Goal: Information Seeking & Learning: Learn about a topic

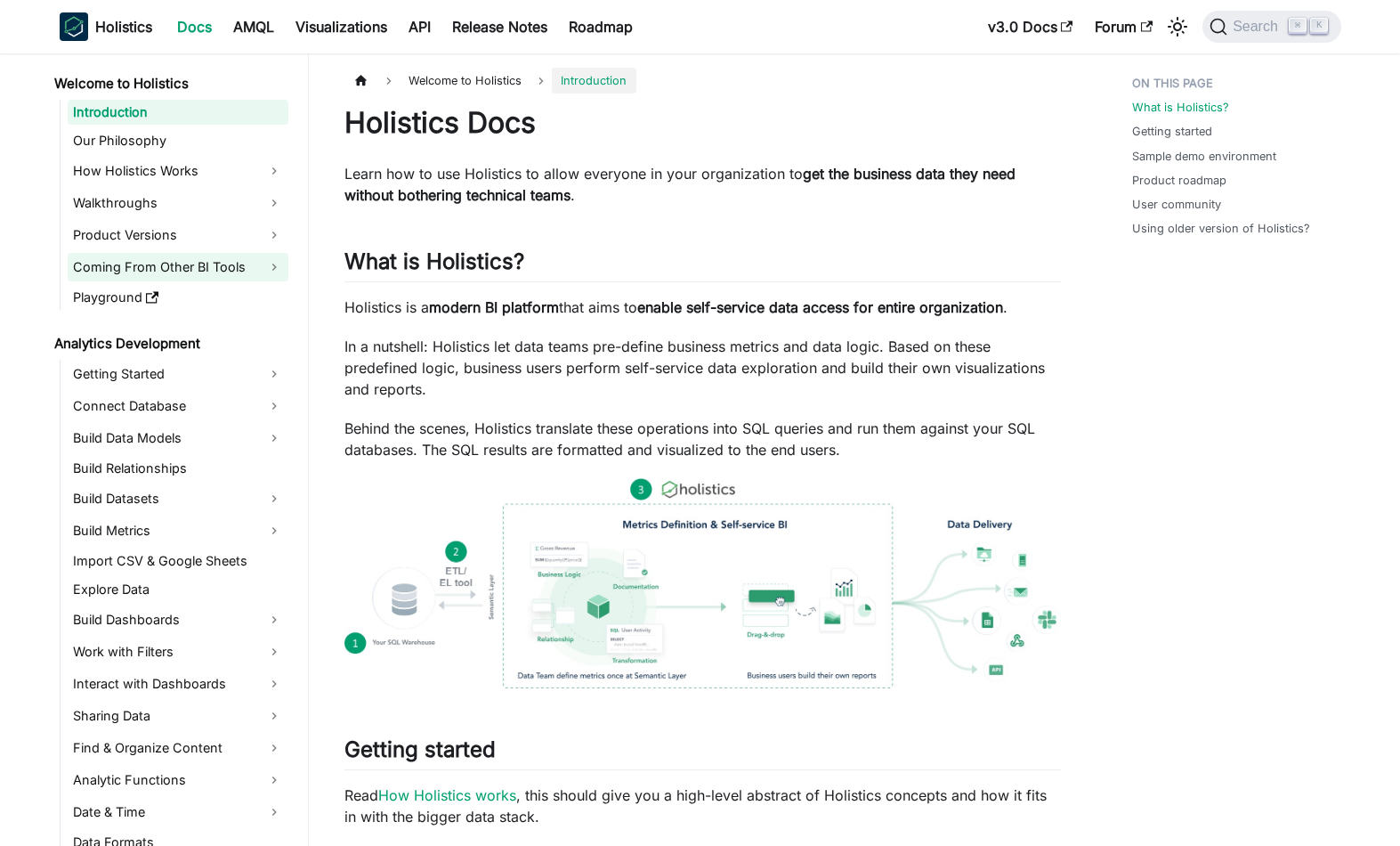
click at [168, 270] on link "Coming From Other BI Tools" at bounding box center [178, 267] width 221 height 29
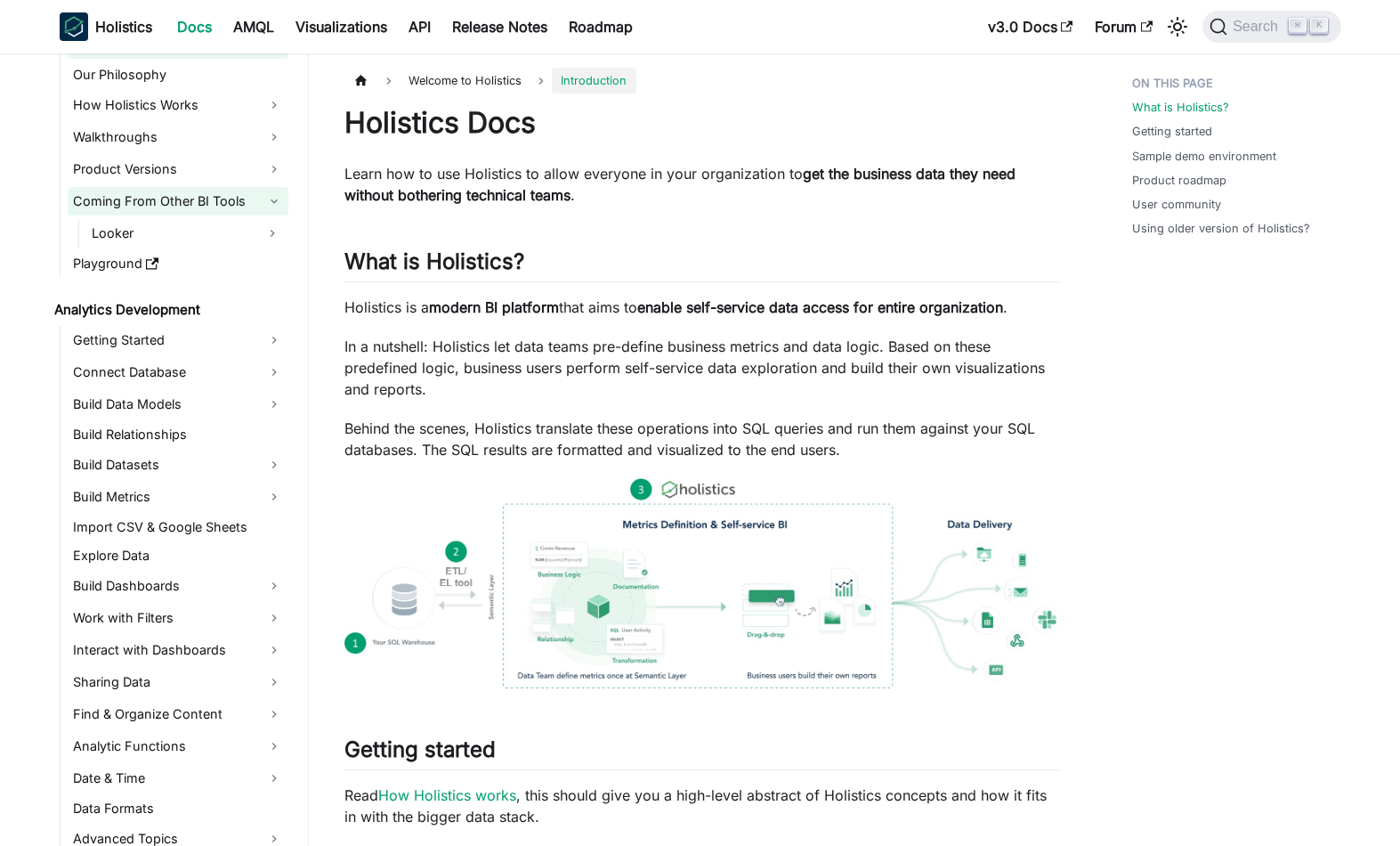
scroll to position [61, 0]
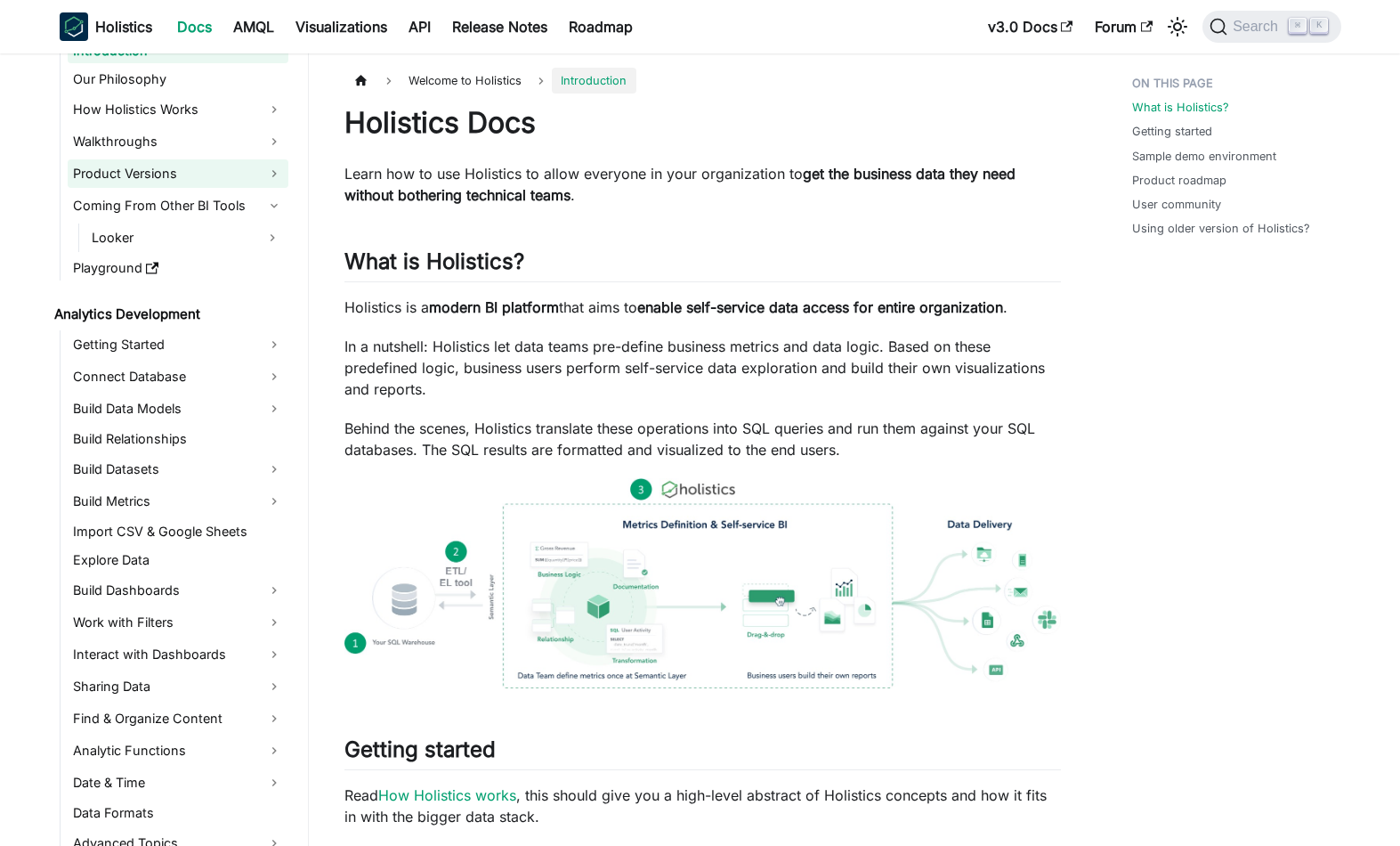
click at [97, 174] on link "Product Versions" at bounding box center [178, 173] width 221 height 29
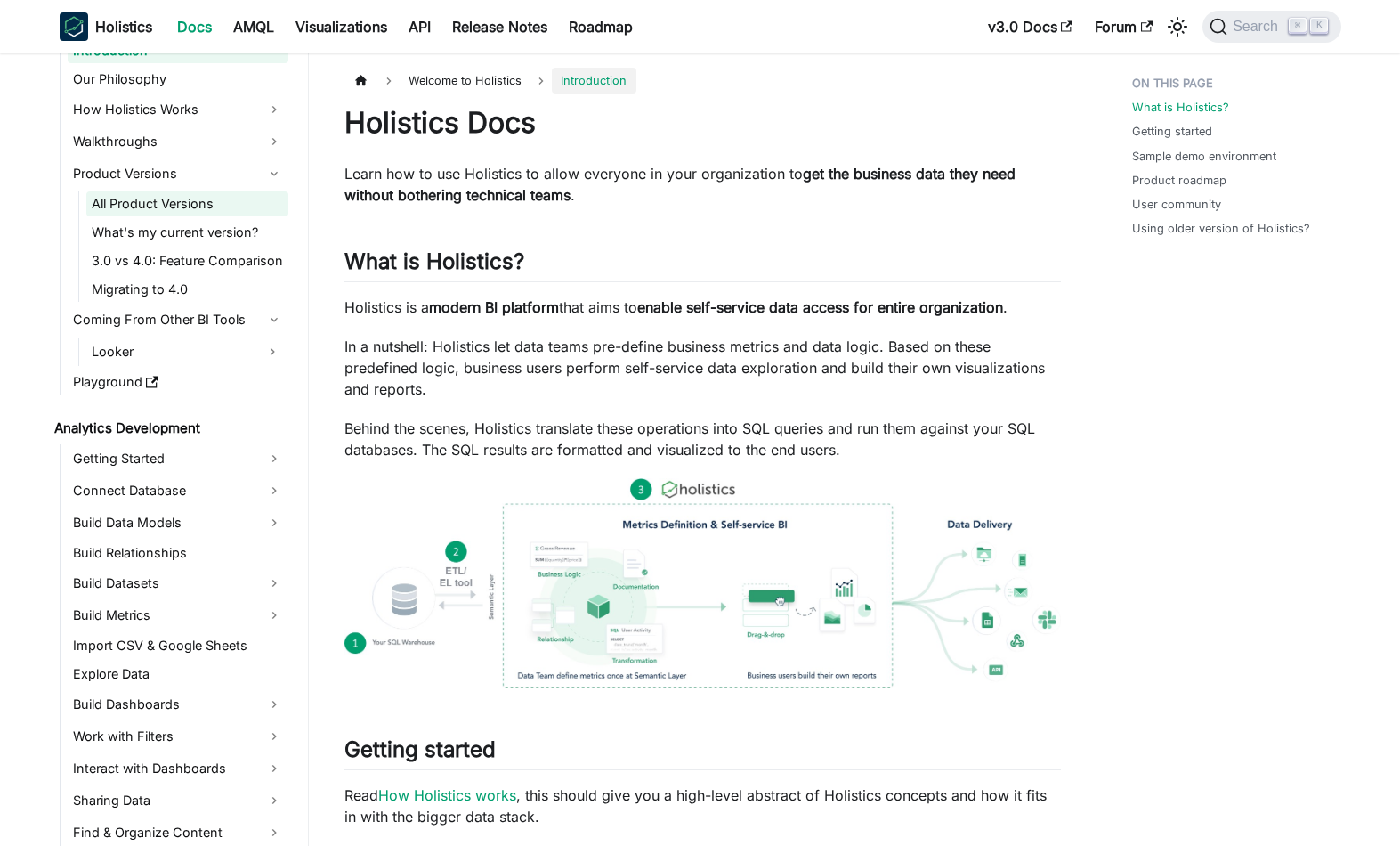
click at [114, 209] on link "All Product Versions" at bounding box center [188, 204] width 202 height 25
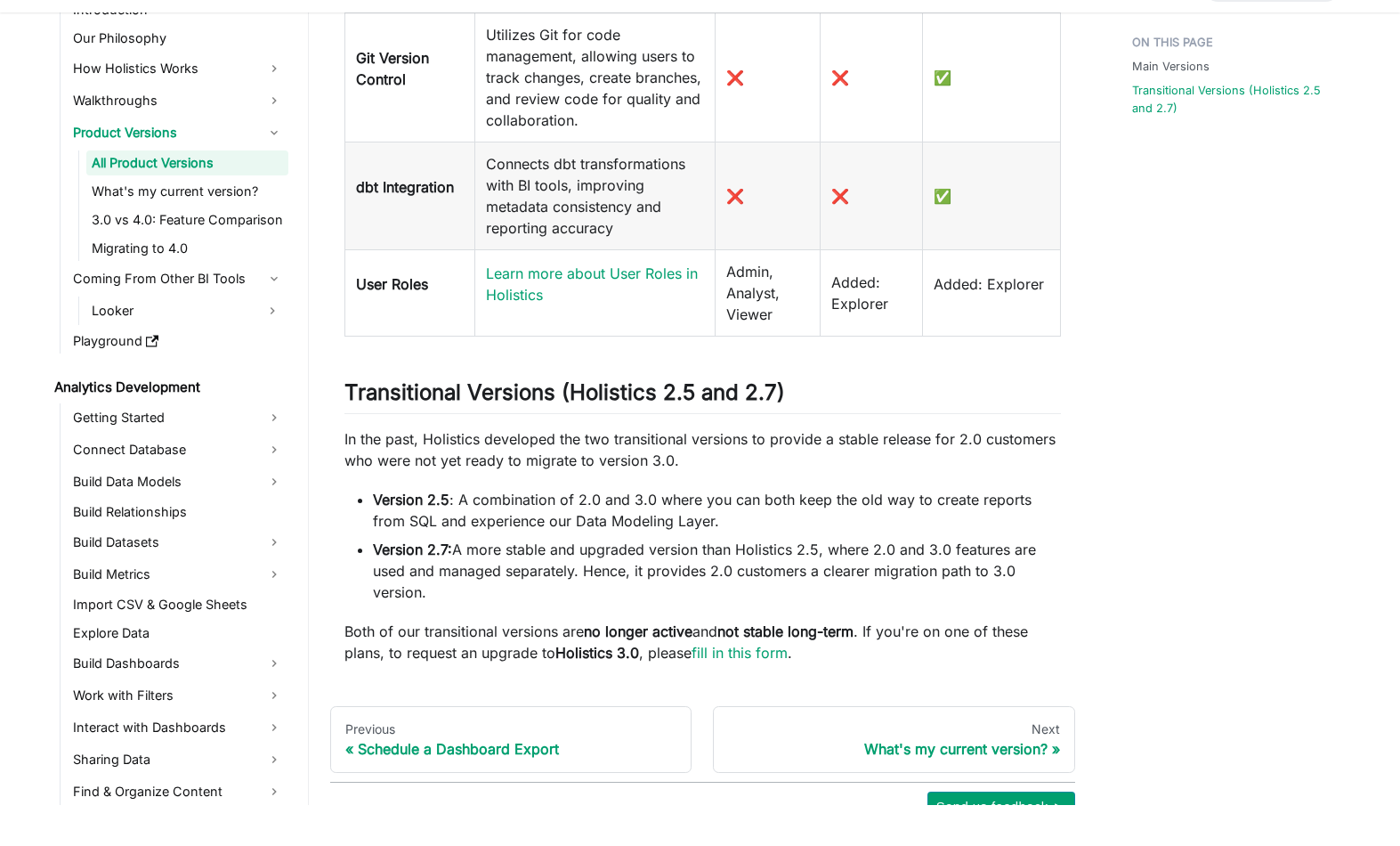
scroll to position [1333, 0]
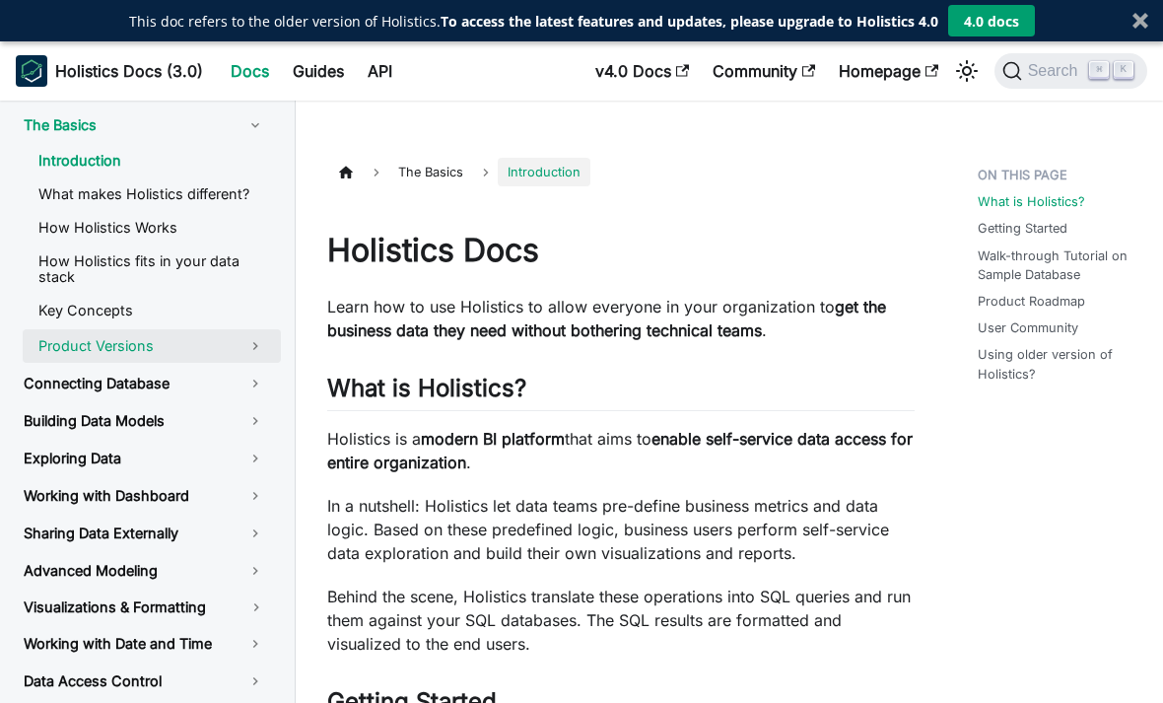
click at [146, 353] on link "Product Versions" at bounding box center [152, 346] width 258 height 34
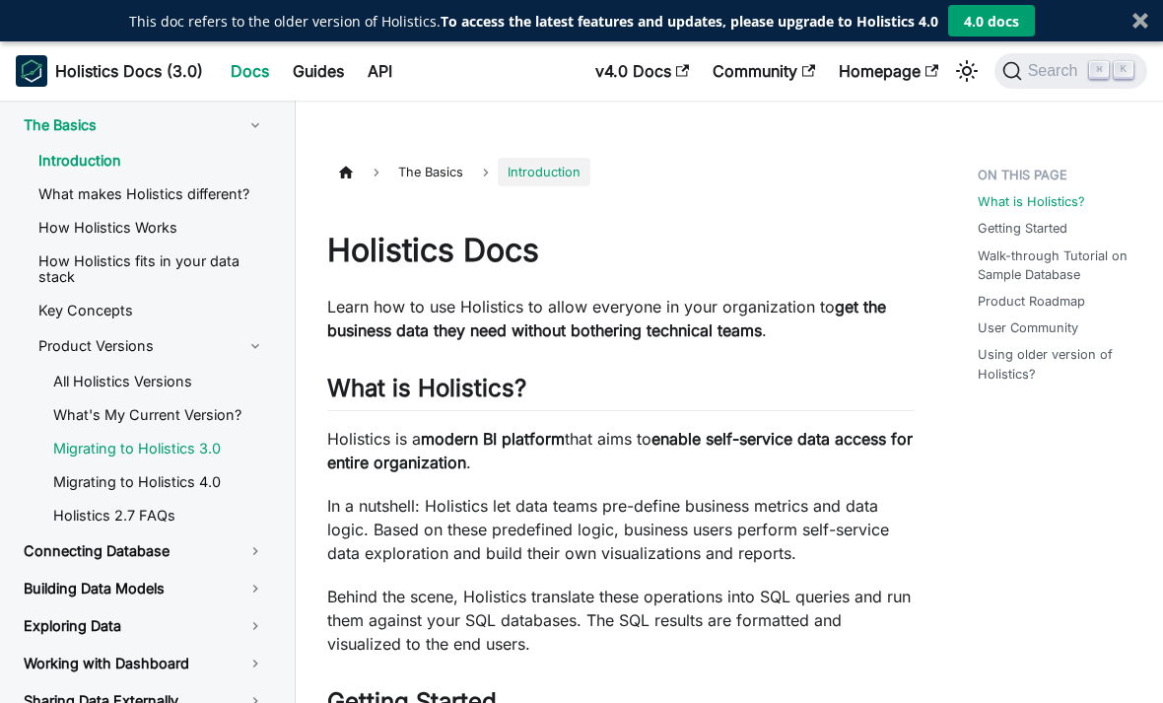
click at [205, 440] on link "Migrating to Holistics 3.0" at bounding box center [159, 449] width 244 height 30
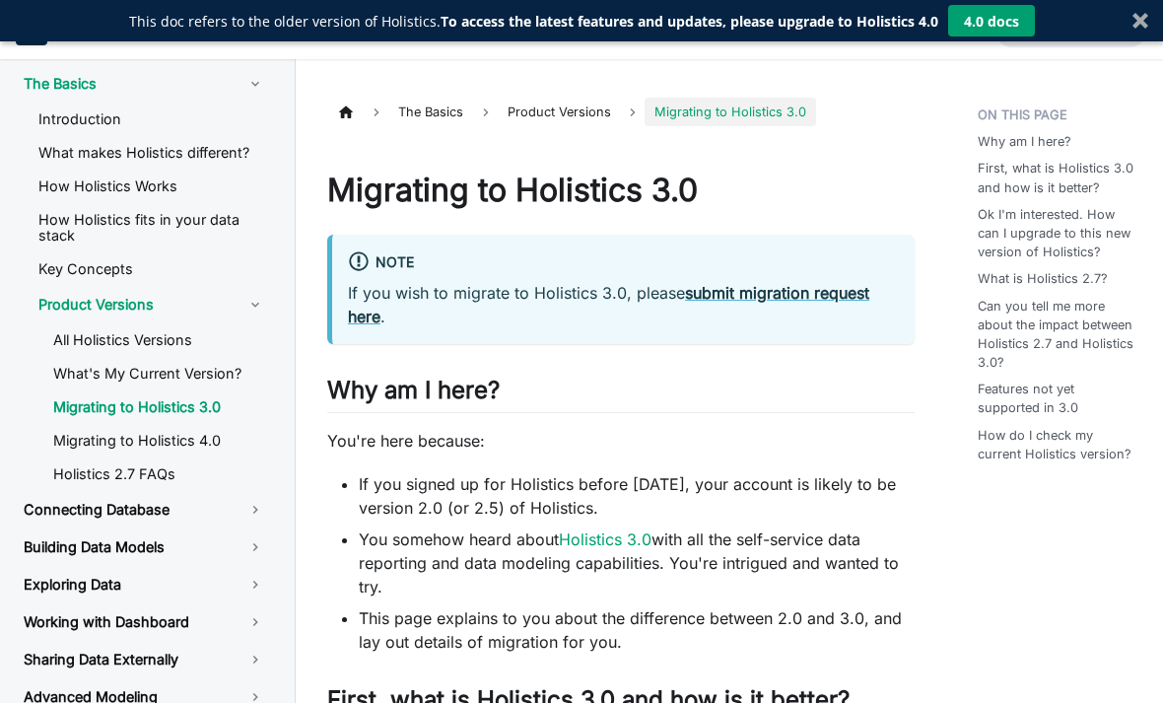
scroll to position [63, 0]
